Goal: Find specific page/section: Find specific page/section

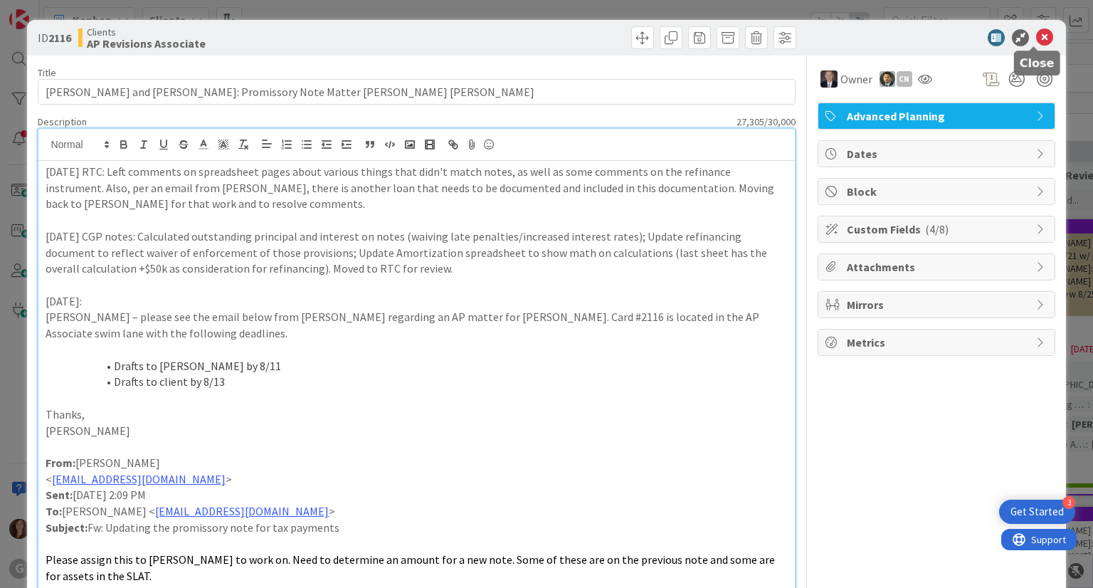
click at [1036, 33] on icon at bounding box center [1044, 37] width 17 height 17
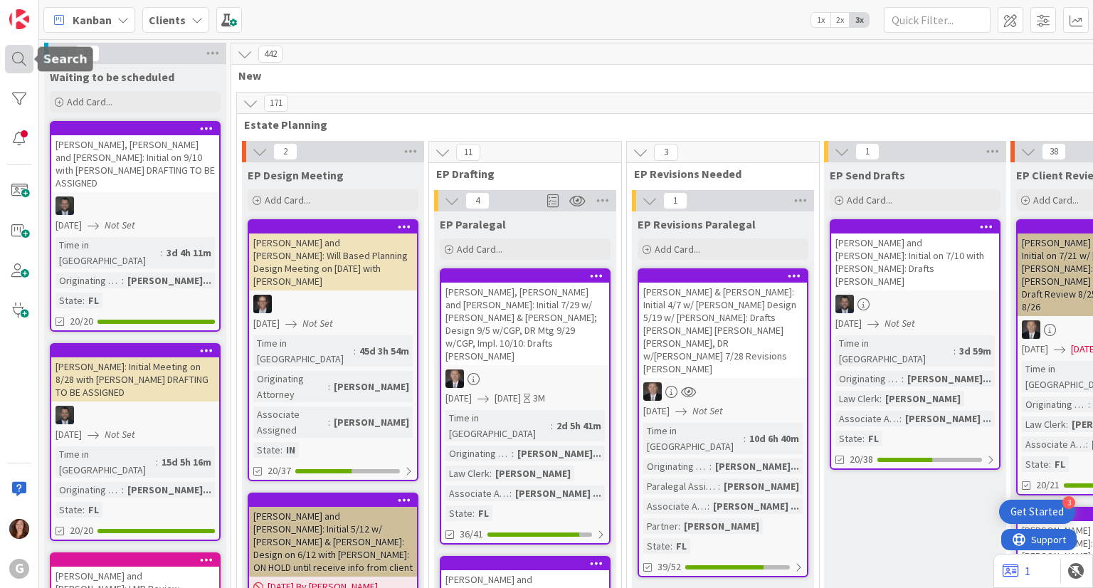
click at [12, 53] on div at bounding box center [19, 59] width 28 height 28
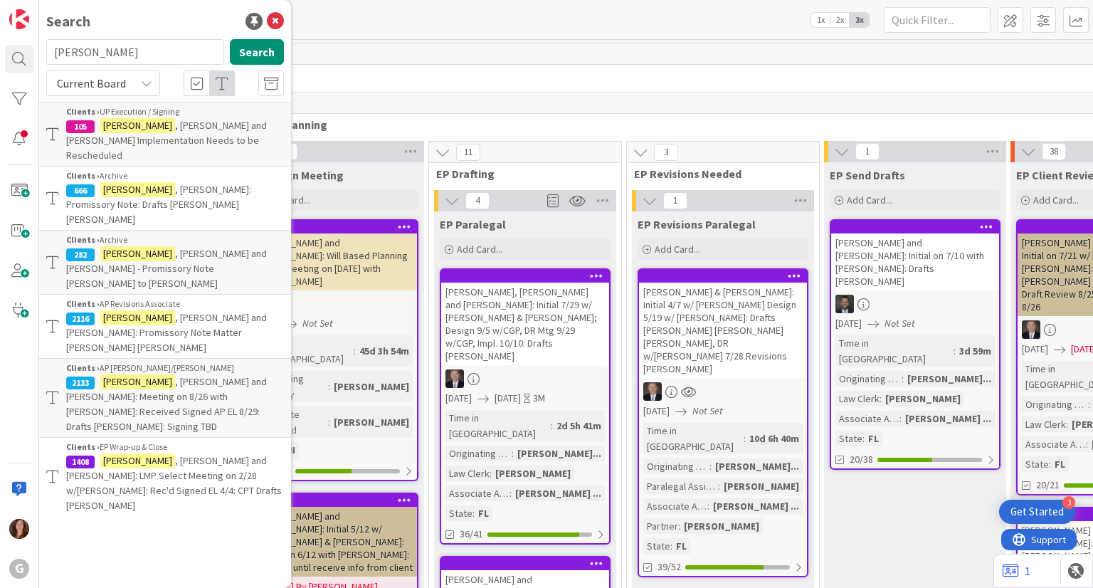
drag, startPoint x: 111, startPoint y: 53, endPoint x: 46, endPoint y: 53, distance: 64.8
click at [46, 53] on input "[PERSON_NAME]" at bounding box center [135, 52] width 178 height 26
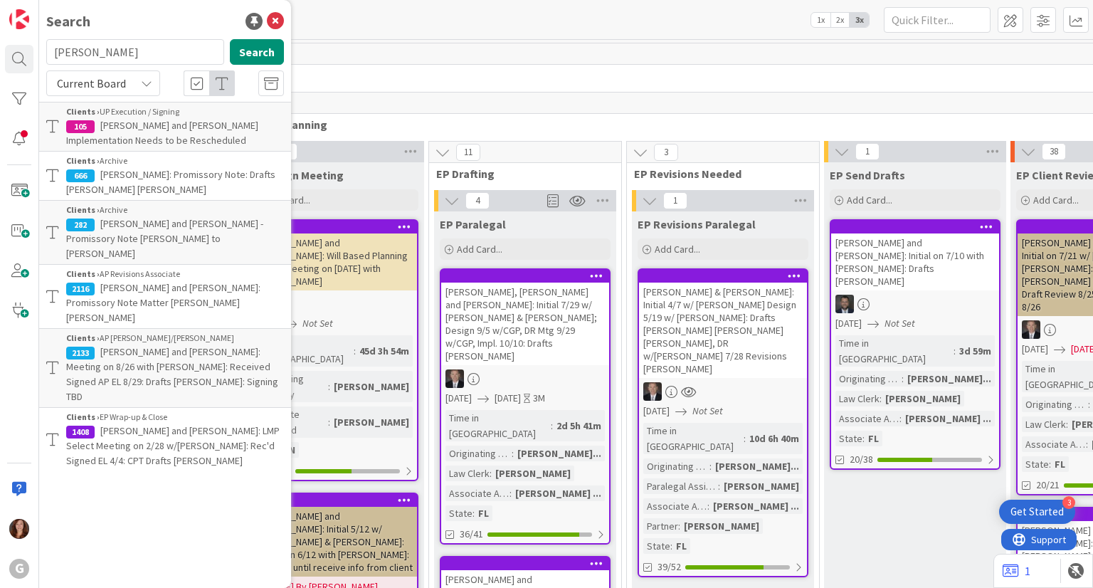
type input "[PERSON_NAME]"
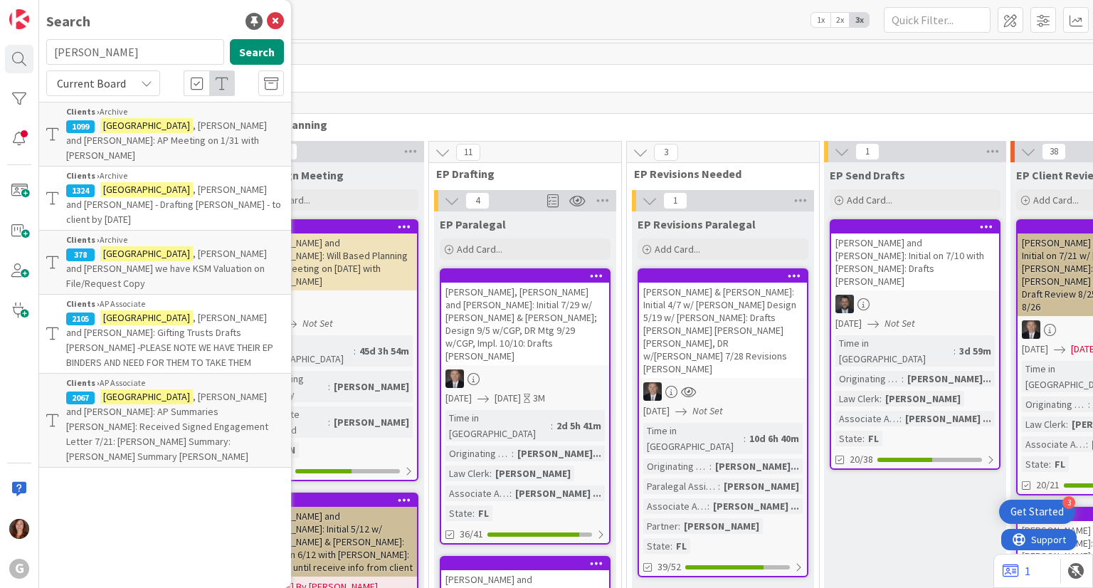
click at [232, 311] on span ", [PERSON_NAME] and [PERSON_NAME]: Gifting Trusts Drafts [PERSON_NAME] -PLEASE …" at bounding box center [169, 340] width 207 height 58
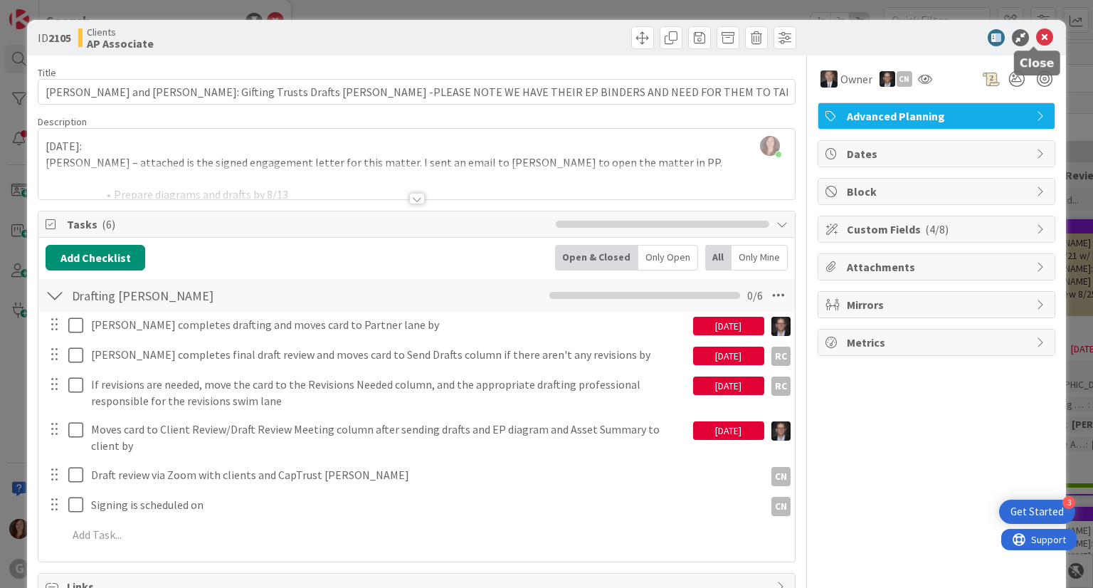
click at [1036, 41] on icon at bounding box center [1044, 37] width 17 height 17
